Goal: Book appointment/travel/reservation

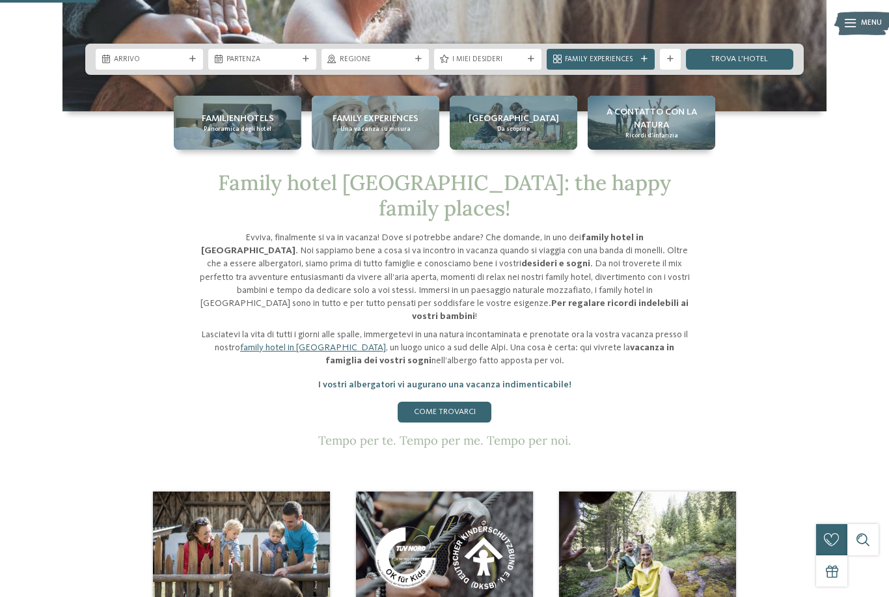
scroll to position [457, 0]
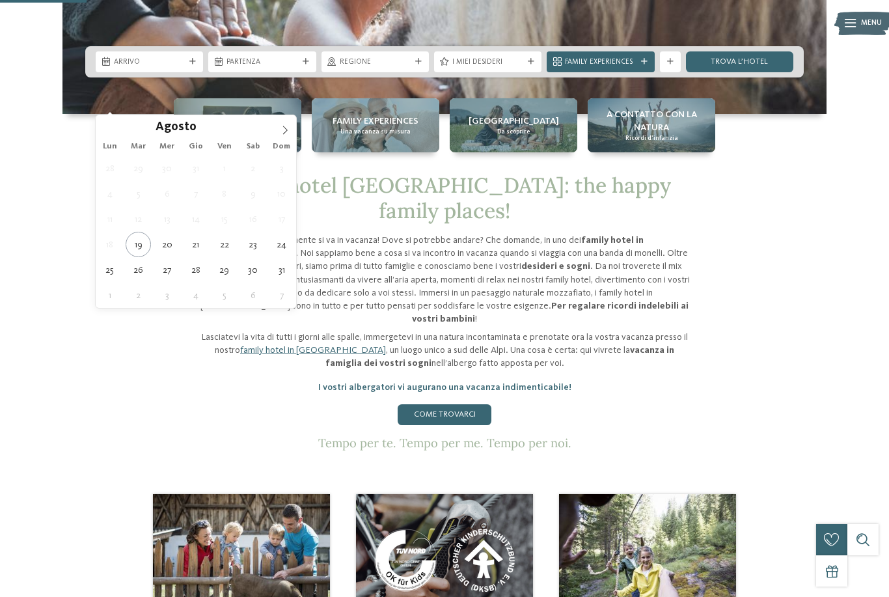
type div "26.08.2025"
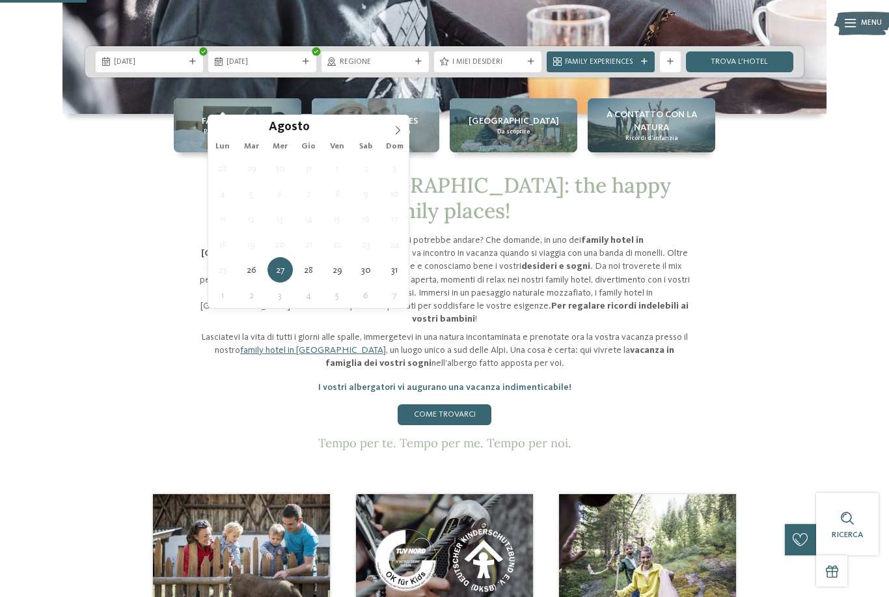
type div "[DATE]"
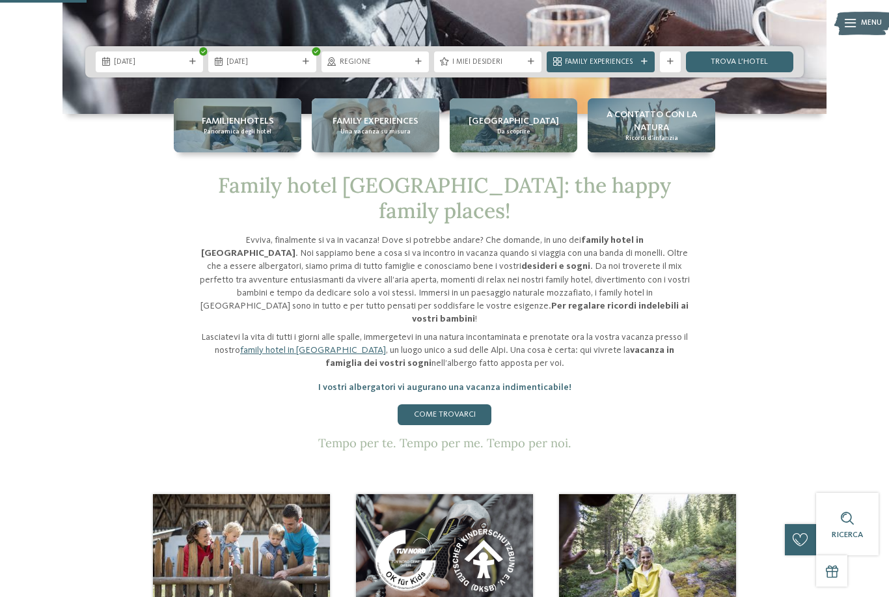
click at [385, 68] on span "Regione" at bounding box center [375, 62] width 71 height 10
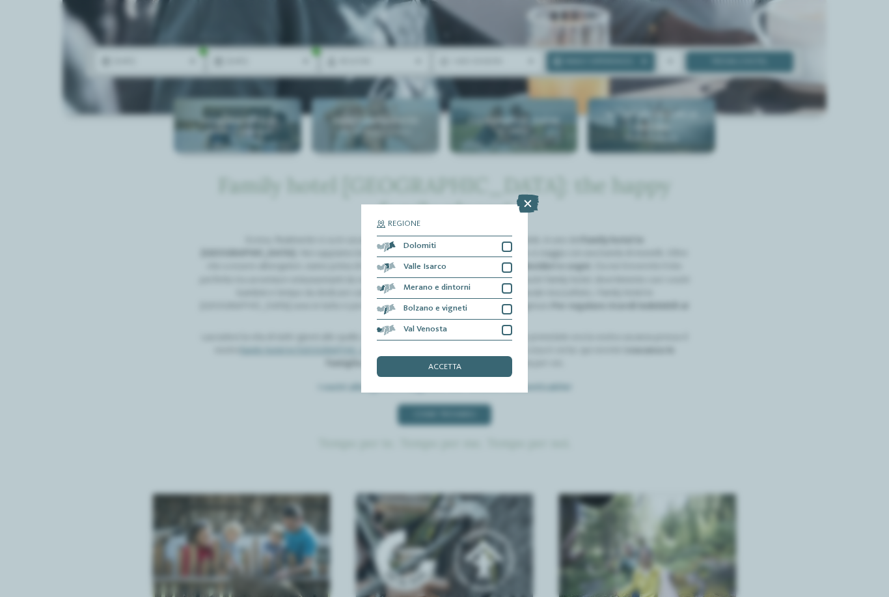
click at [407, 356] on div "accetta" at bounding box center [444, 366] width 135 height 21
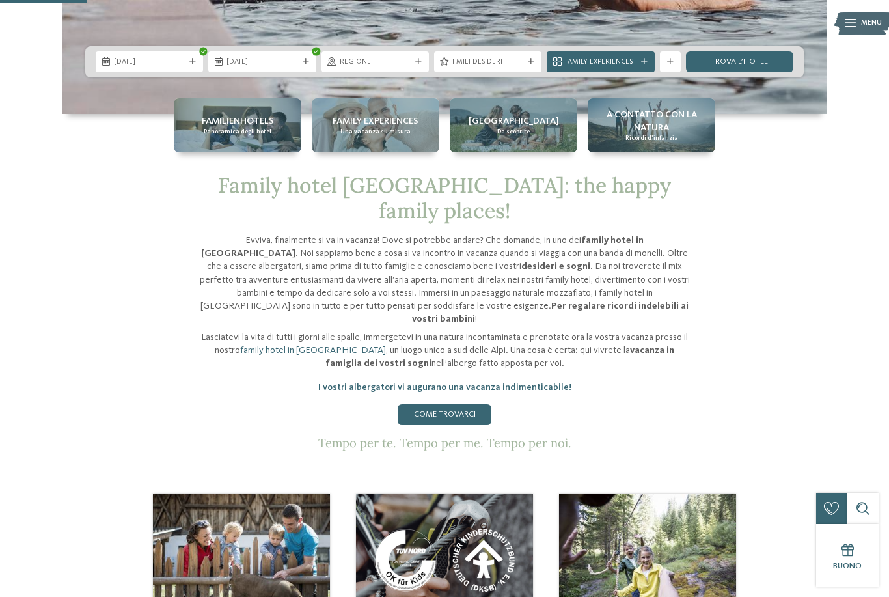
click at [517, 68] on span "I miei desideri" at bounding box center [487, 62] width 71 height 10
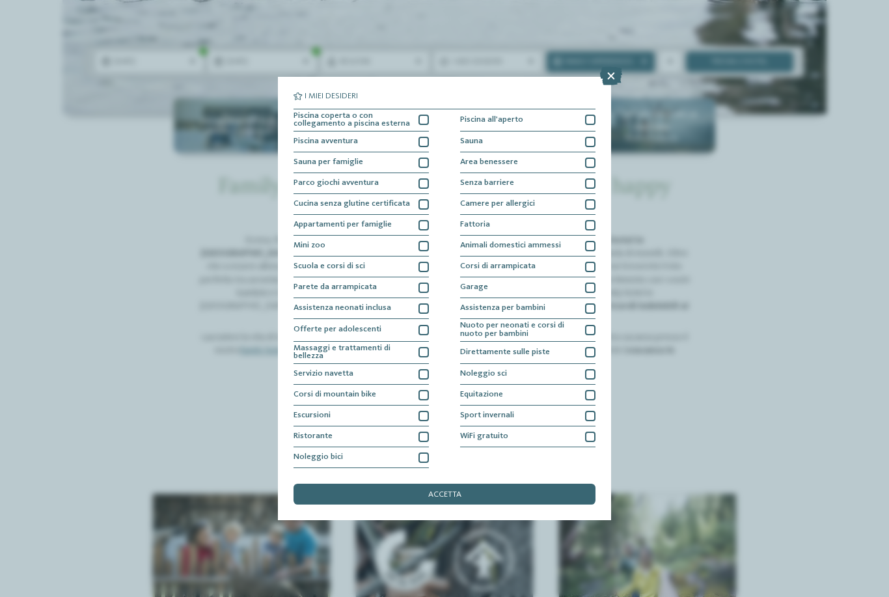
click at [426, 115] on div at bounding box center [423, 120] width 10 height 10
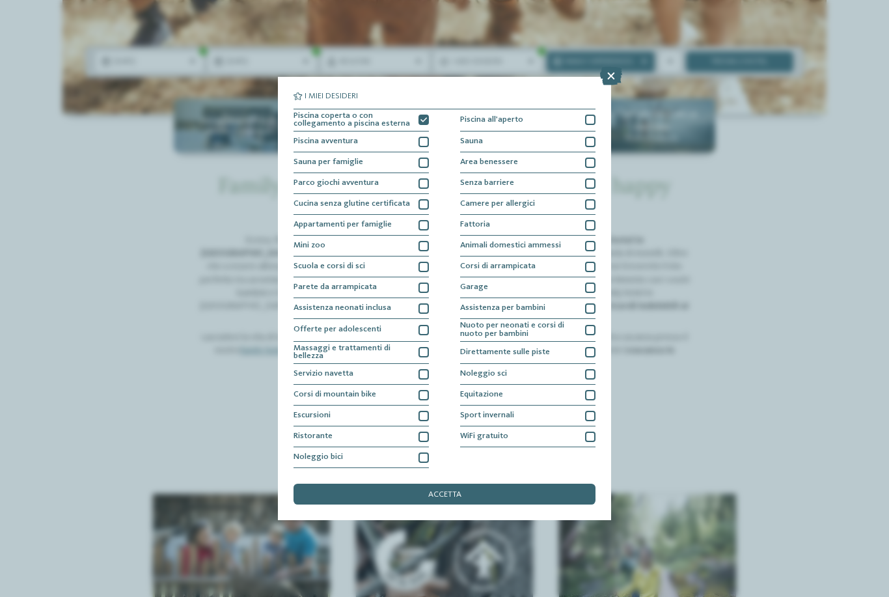
click at [310, 484] on div "accetta" at bounding box center [444, 494] width 302 height 21
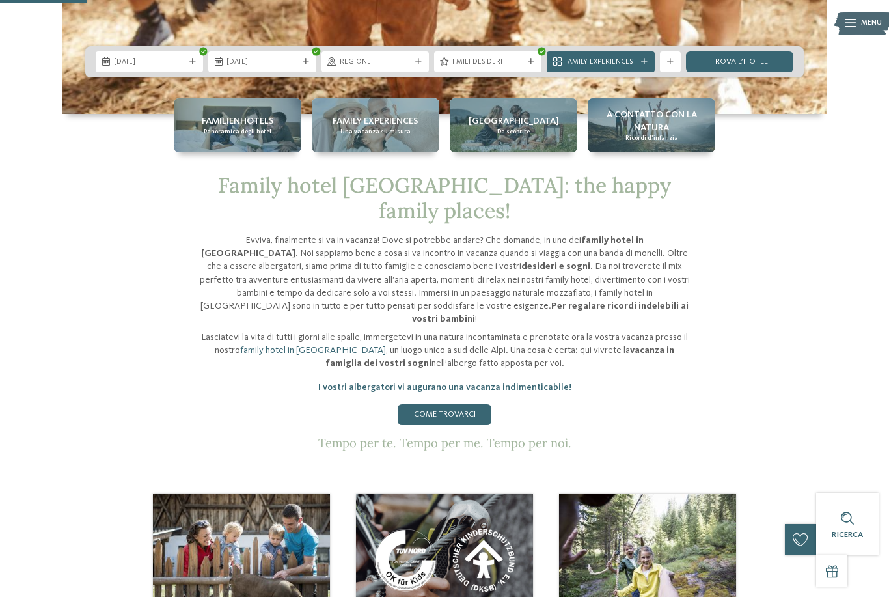
click at [735, 72] on link "trova l’hotel" at bounding box center [739, 61] width 107 height 21
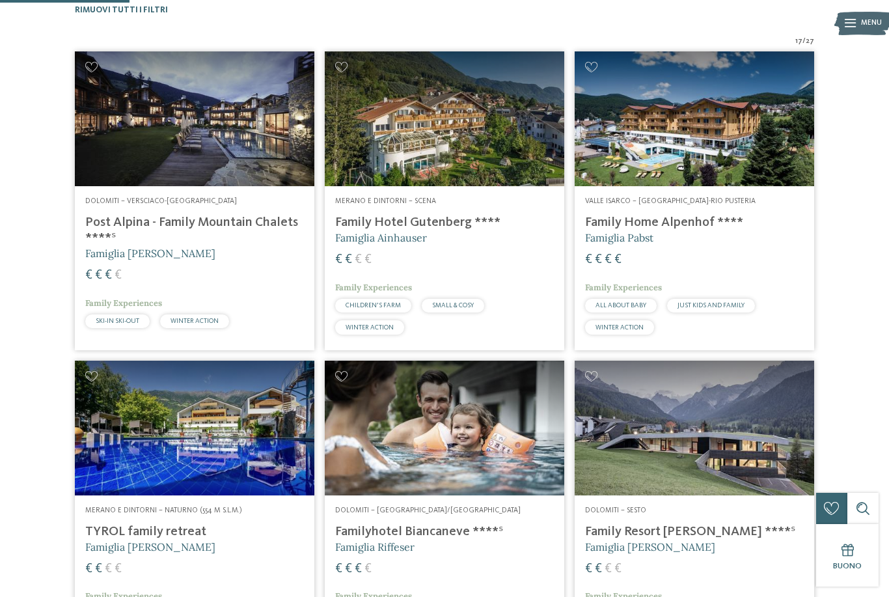
scroll to position [344, 0]
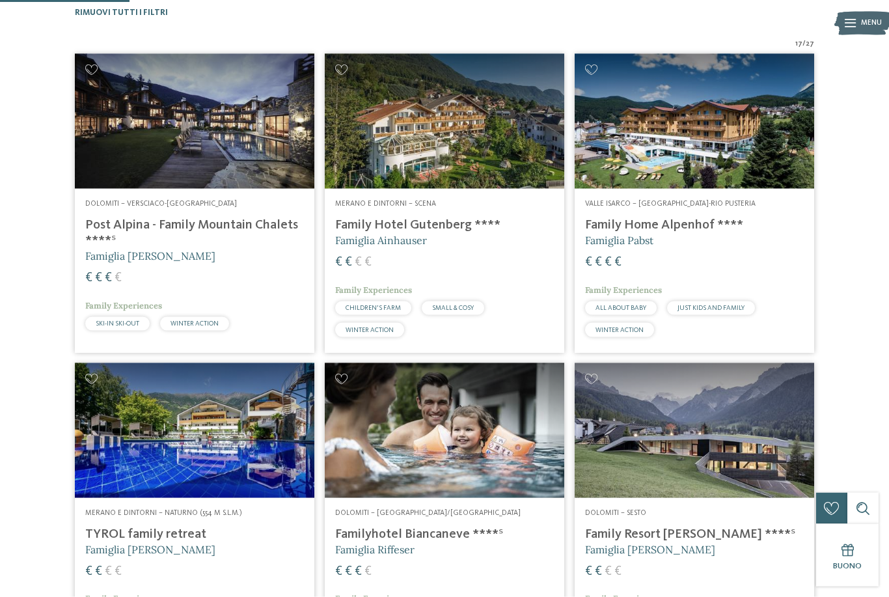
click at [102, 221] on h4 "Post Alpina - Family Mountain Chalets ****ˢ" at bounding box center [194, 232] width 219 height 31
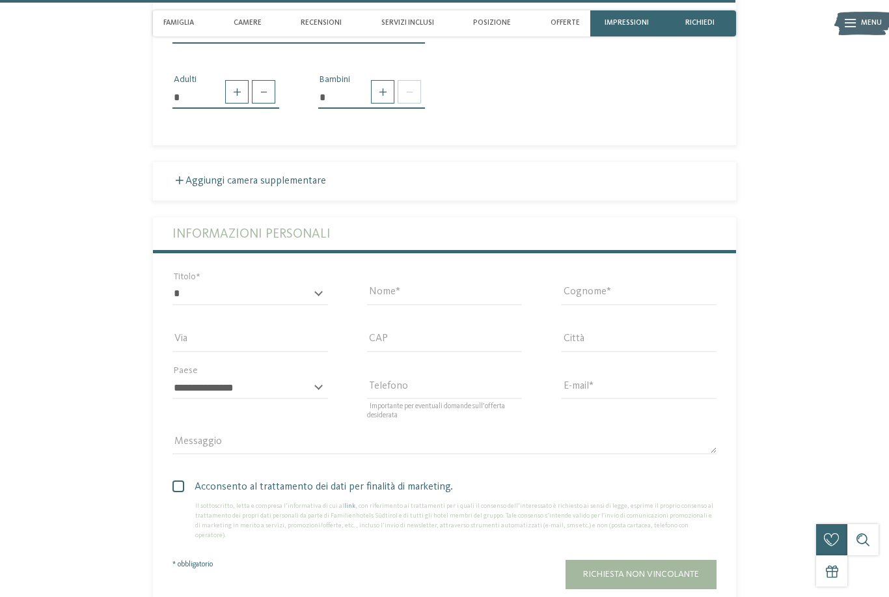
scroll to position [3050, 0]
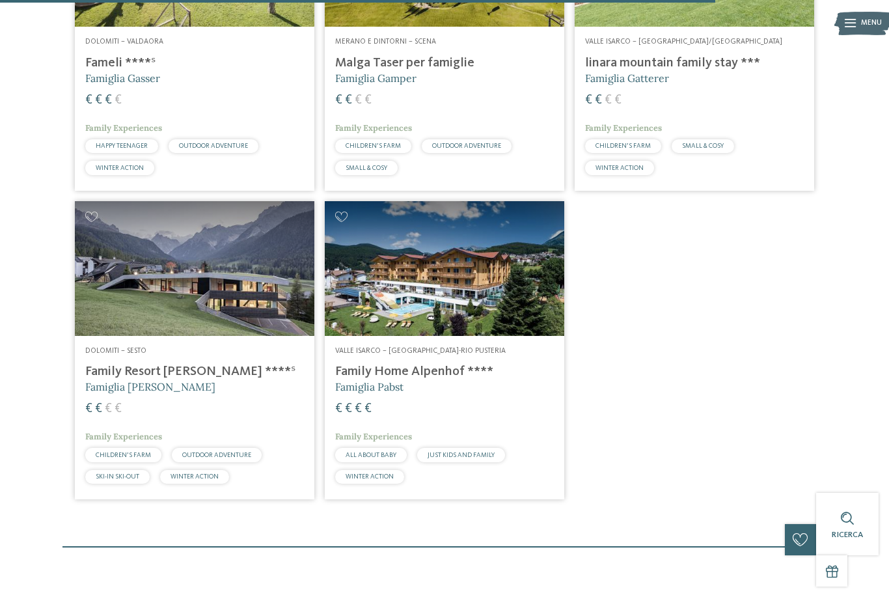
scroll to position [1853, 0]
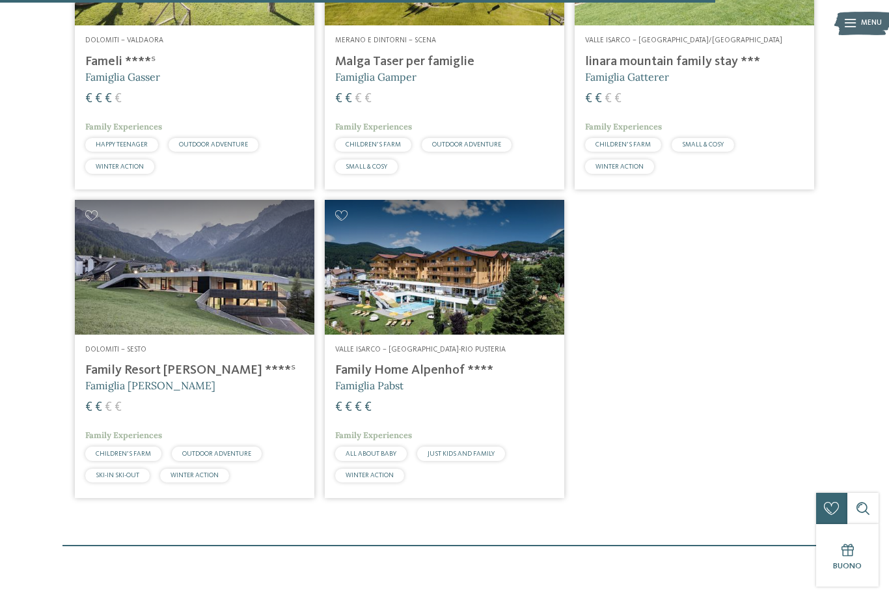
click at [114, 282] on img at bounding box center [194, 267] width 239 height 135
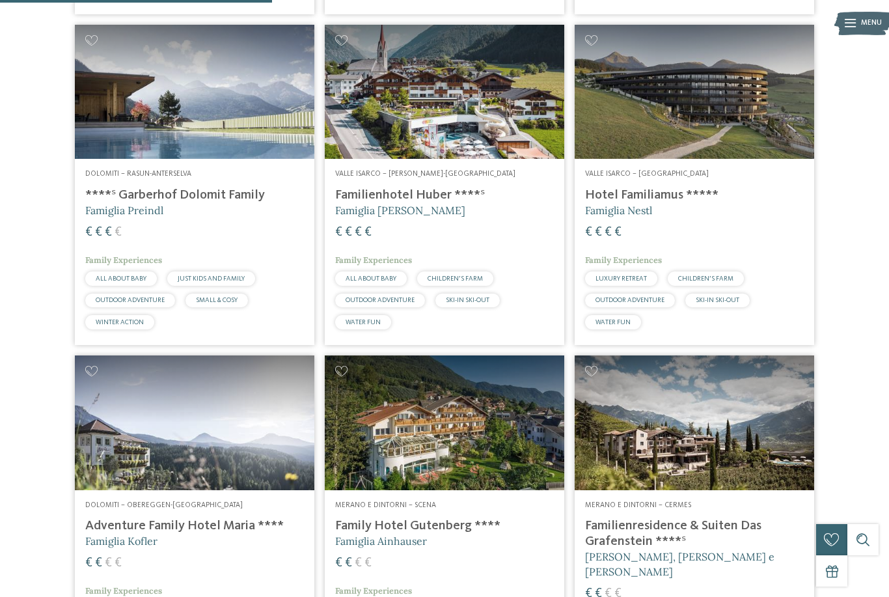
scroll to position [705, 0]
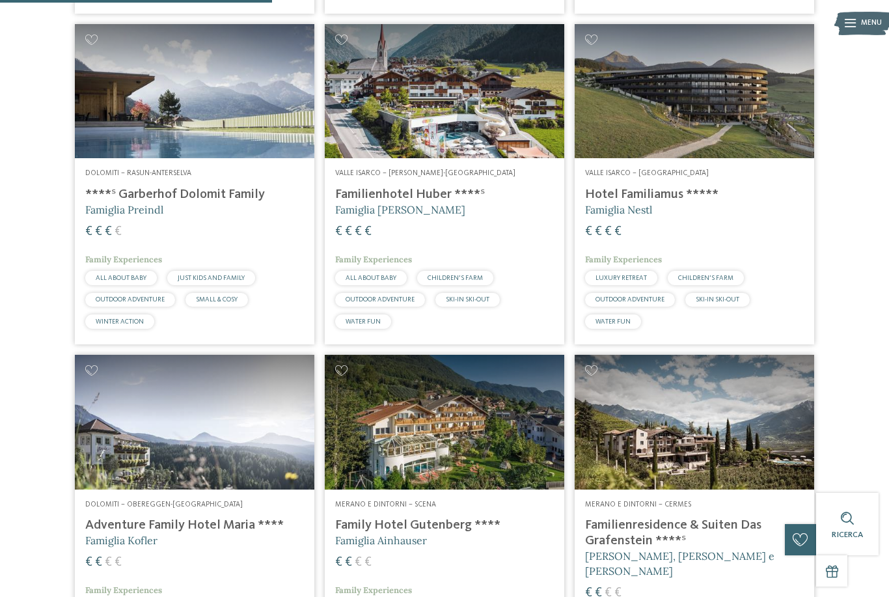
click at [144, 203] on span "Famiglia Preindl" at bounding box center [124, 209] width 78 height 13
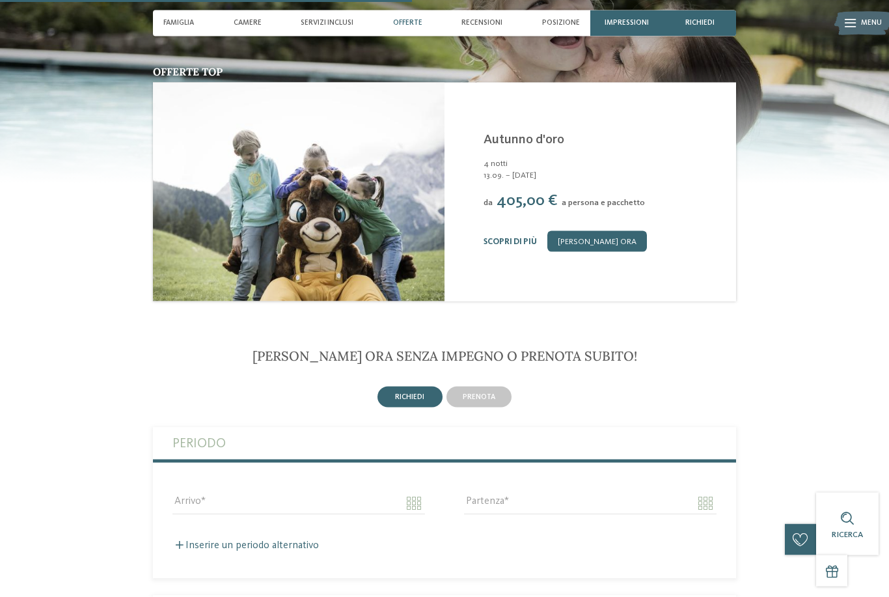
scroll to position [1495, 0]
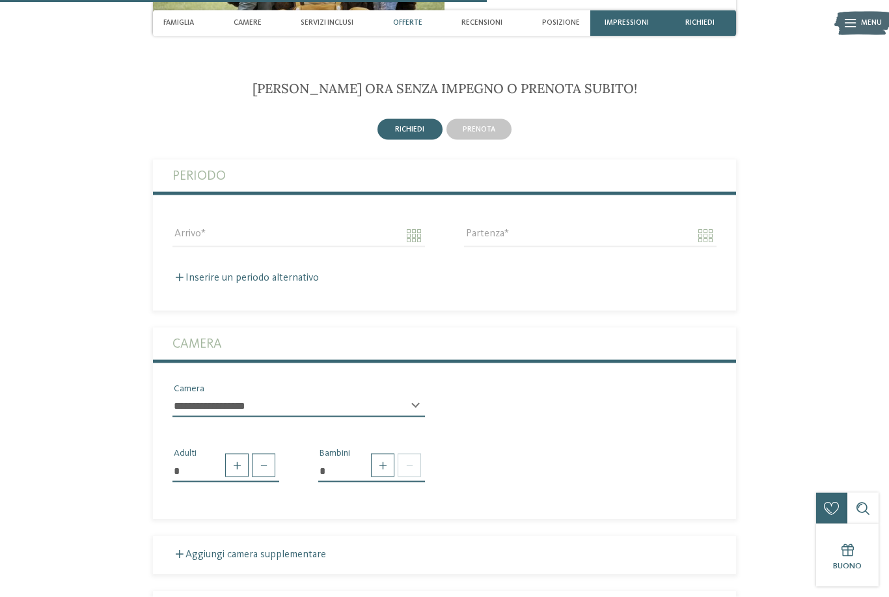
click at [492, 126] on span "prenota" at bounding box center [479, 130] width 33 height 8
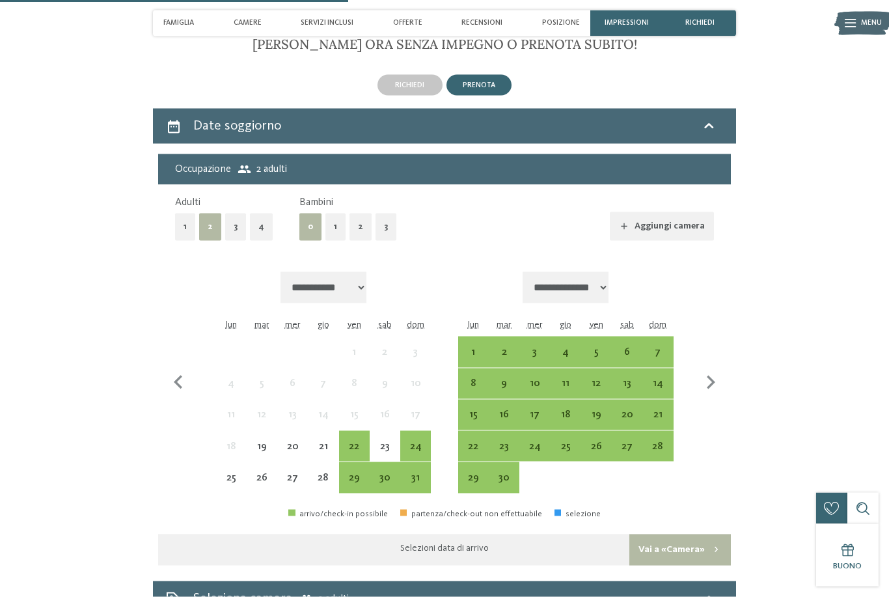
scroll to position [1818, 0]
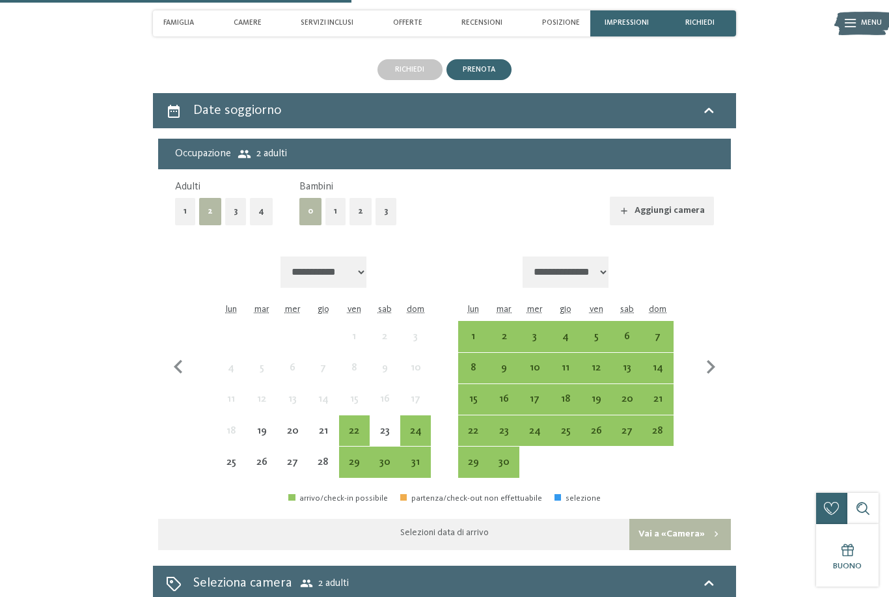
click at [259, 457] on div "26" at bounding box center [262, 471] width 28 height 28
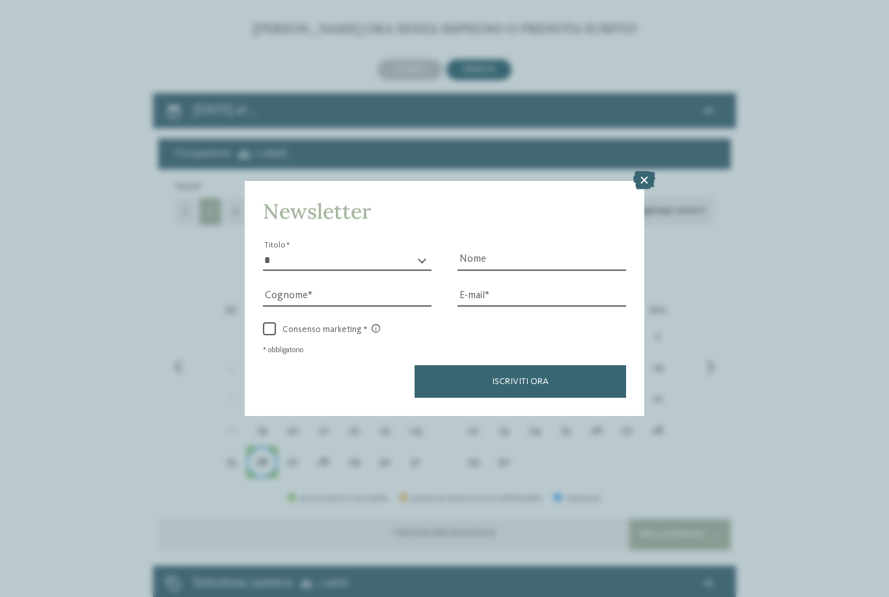
click at [321, 433] on div "Newsletter * ****** ******* ******** ****** Titolo Nome Cognome Fax" at bounding box center [444, 298] width 889 height 597
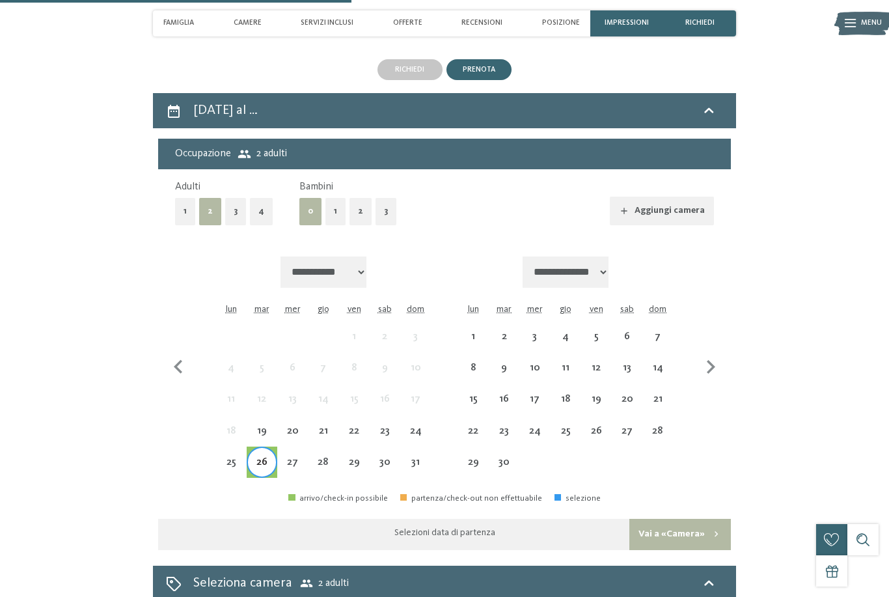
click at [320, 457] on div "28" at bounding box center [323, 471] width 28 height 28
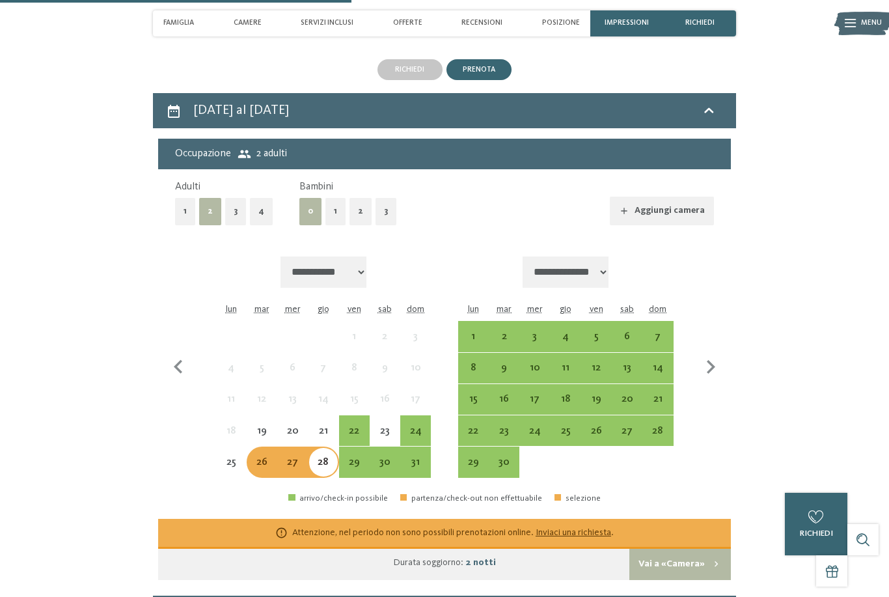
click at [351, 457] on div "29" at bounding box center [354, 471] width 28 height 28
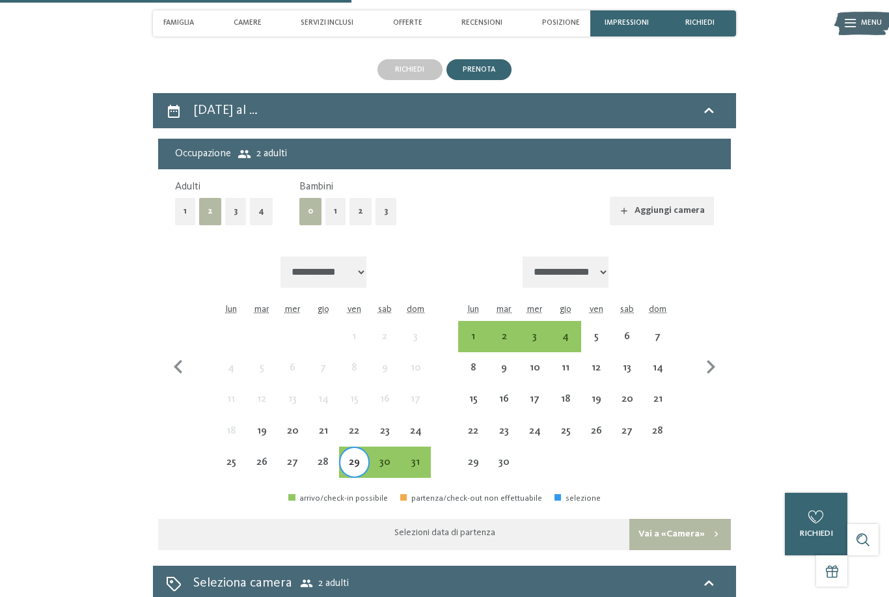
click at [416, 457] on div "31" at bounding box center [416, 471] width 28 height 28
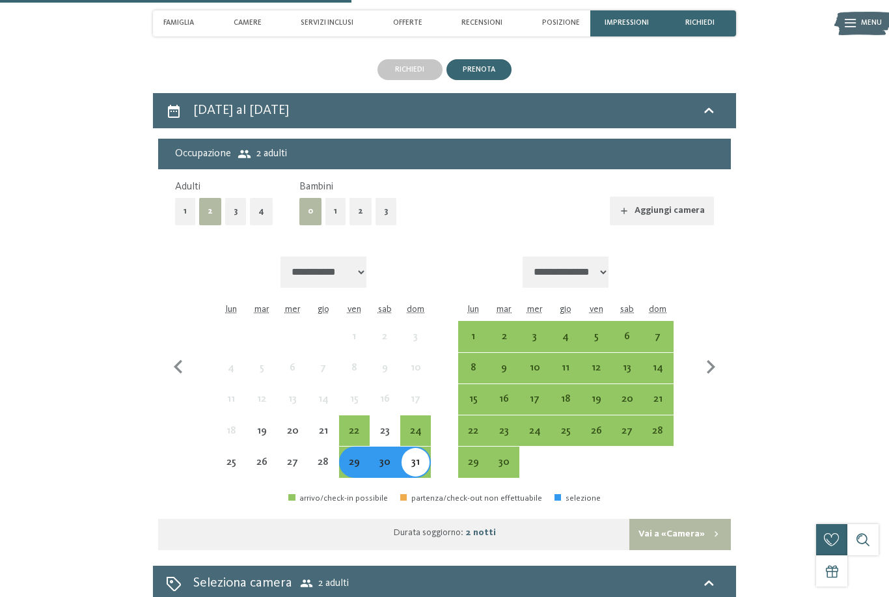
click at [701, 519] on button "Vai a «Camera»" at bounding box center [680, 534] width 102 height 31
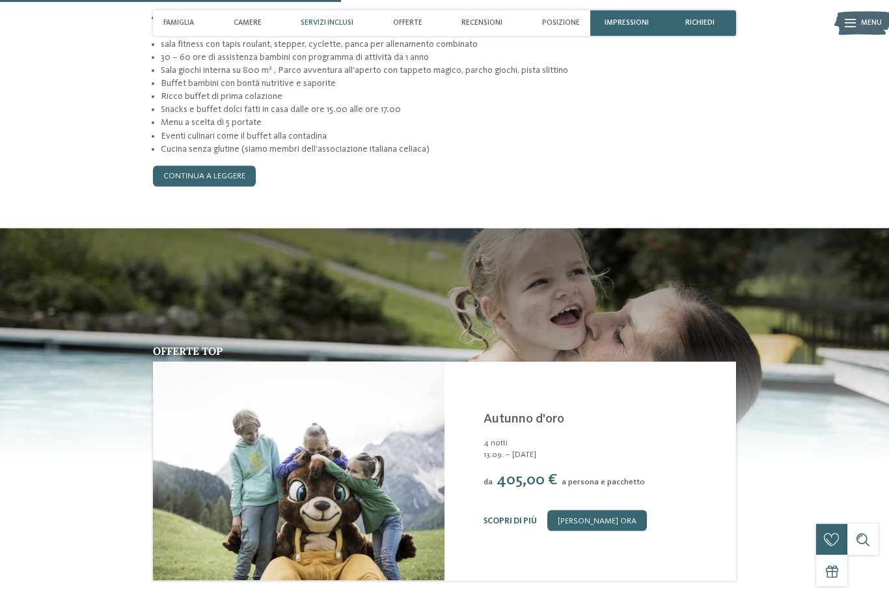
scroll to position [1186, 0]
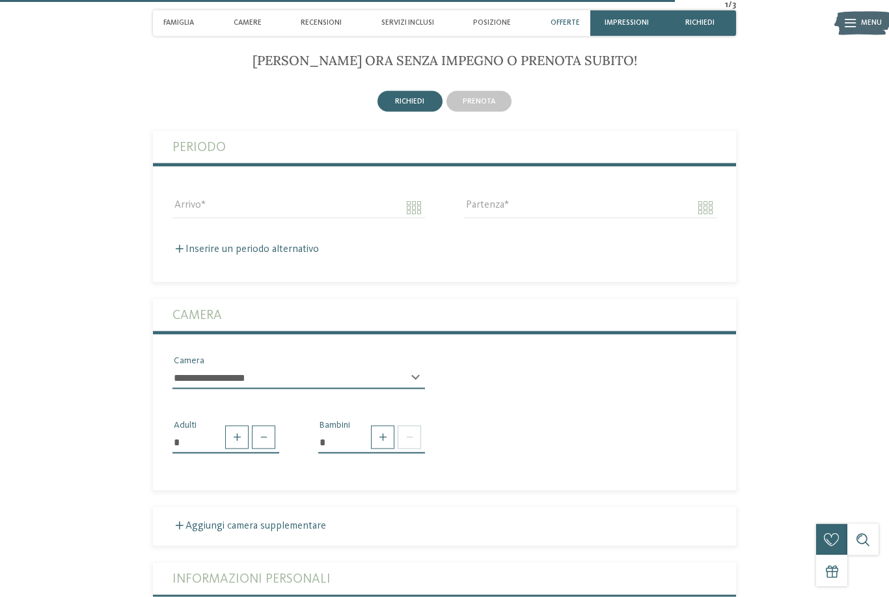
scroll to position [3034, 0]
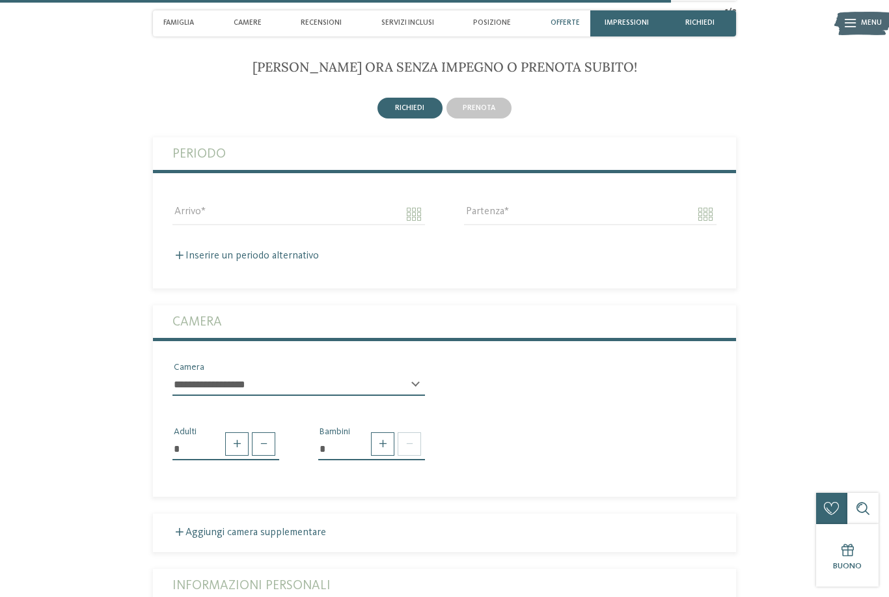
click at [461, 118] on div "prenota" at bounding box center [478, 108] width 65 height 21
